Goal: Register for event/course

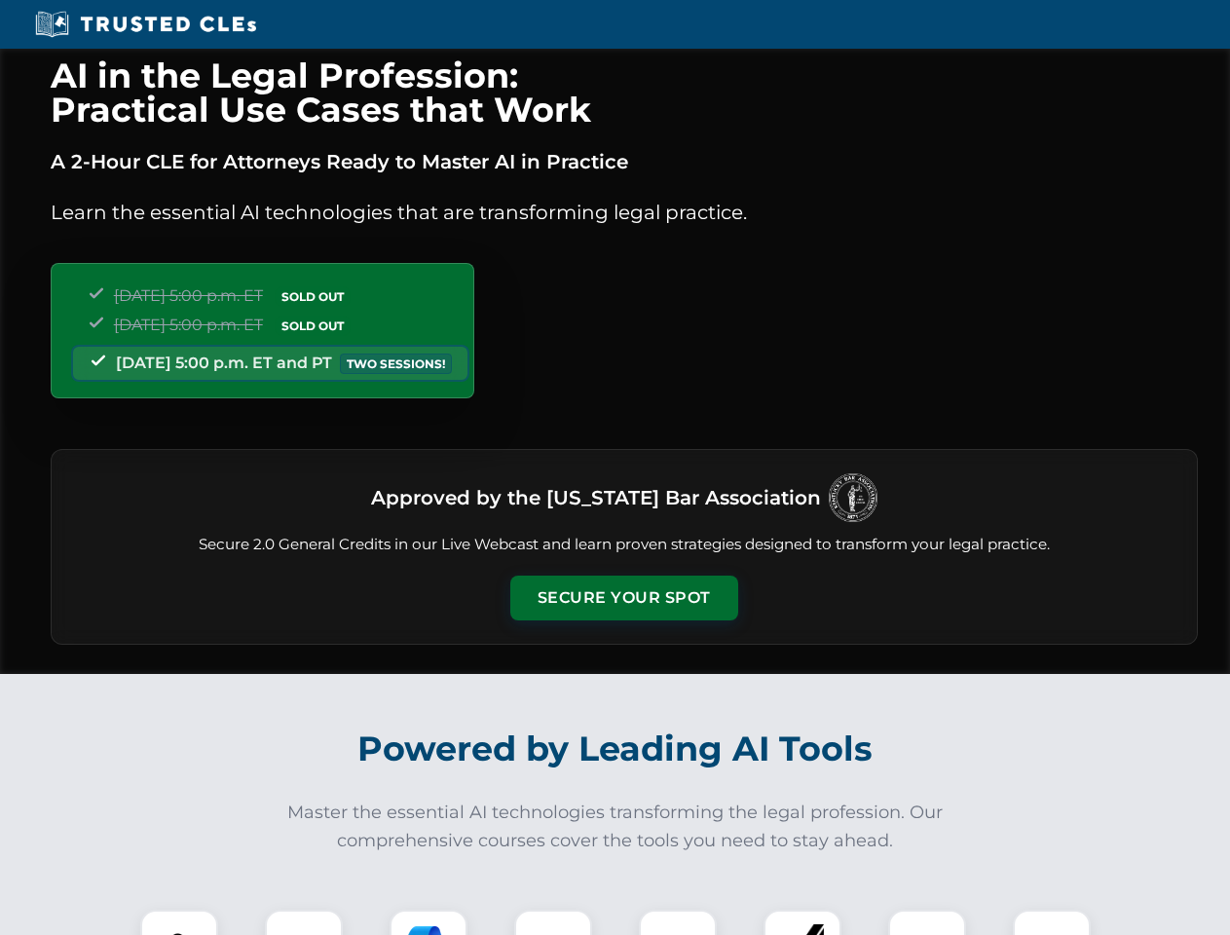
click at [623, 598] on button "Secure Your Spot" at bounding box center [624, 598] width 228 height 45
click at [179, 922] on img at bounding box center [179, 948] width 56 height 56
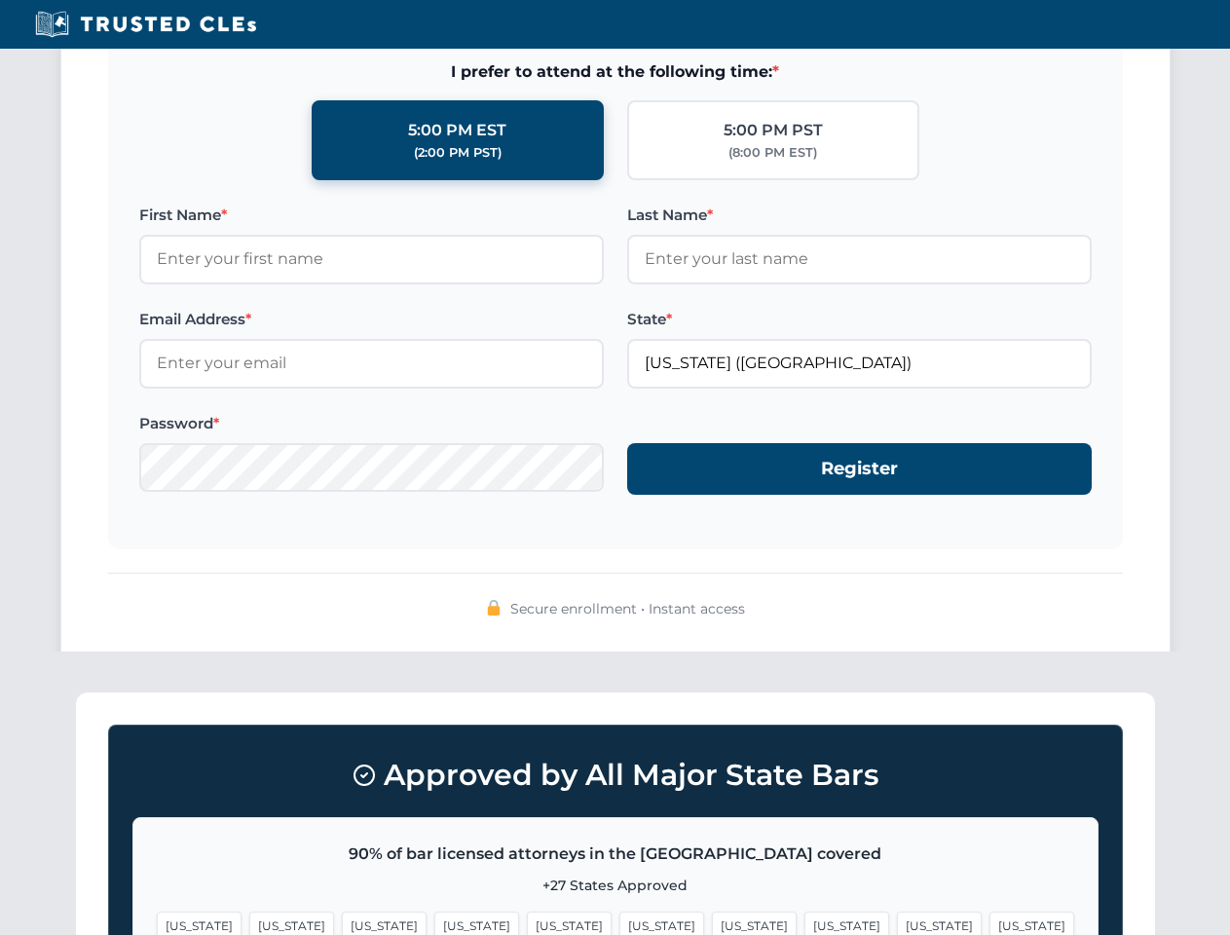
click at [712, 922] on span "[US_STATE]" at bounding box center [754, 926] width 85 height 28
click at [897, 922] on span "[US_STATE]" at bounding box center [939, 926] width 85 height 28
